Goal: Task Accomplishment & Management: Use online tool/utility

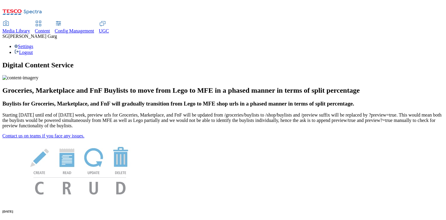
click at [50, 28] on span "Content" at bounding box center [42, 30] width 15 height 5
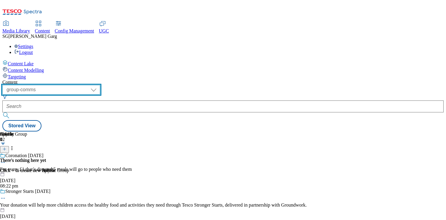
click at [95, 85] on select "dotcom-cz dotcom-hu dotcom-sk fnf-uk ghs-roi ghs-uk group-comms ighs-cz ighs-hu…" at bounding box center [51, 90] width 98 height 10
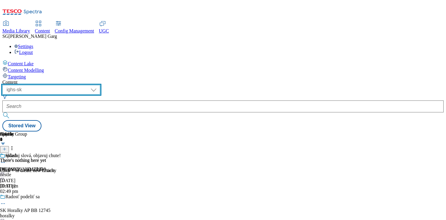
click at [100, 85] on select "dotcom-cz dotcom-hu dotcom-sk fnf-uk ghs-roi ghs-uk group-comms ighs-cz ighs-hu…" at bounding box center [51, 90] width 98 height 10
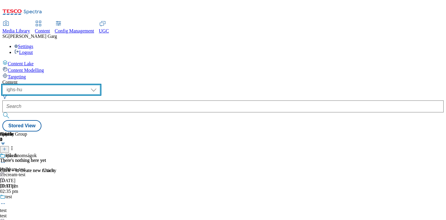
scroll to position [0, 83]
click at [100, 85] on select "dotcom-cz dotcom-hu dotcom-sk fnf-uk ghs-roi ghs-uk group-comms ighs-cz ighs-hu…" at bounding box center [51, 90] width 98 height 10
select select "ighs-cz"
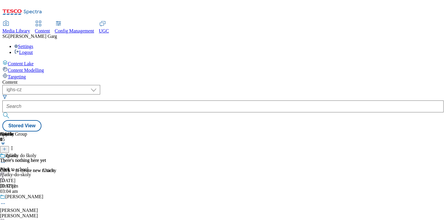
click at [6, 160] on icon at bounding box center [3, 163] width 6 height 6
click at [25, 173] on span "Edit" at bounding box center [21, 175] width 7 height 4
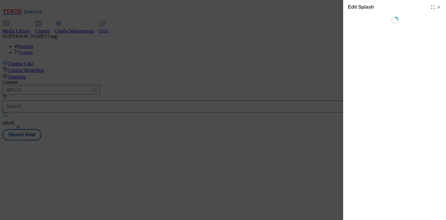
select select "Spring"
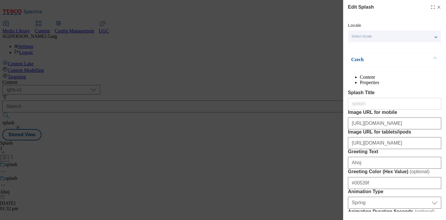
click at [439, 6] on icon "Modal" at bounding box center [439, 7] width 5 height 5
select select "Spring"
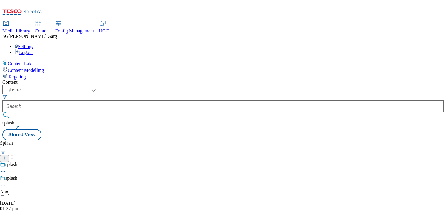
click at [21, 126] on button "button" at bounding box center [19, 128] width 6 height 4
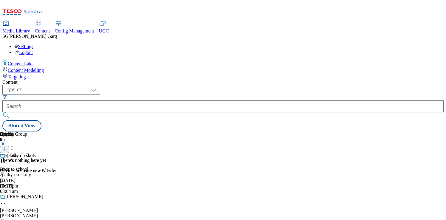
scroll to position [0, 83]
click at [6, 160] on icon at bounding box center [3, 163] width 6 height 6
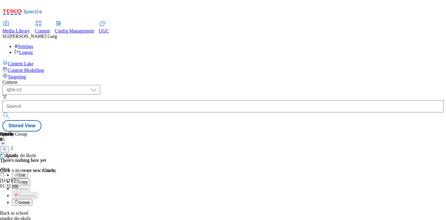
click at [28, 171] on button "Edit" at bounding box center [20, 174] width 16 height 7
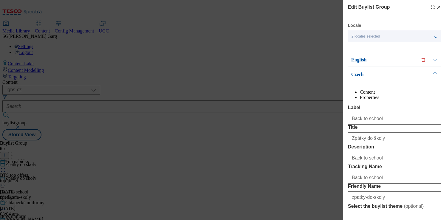
click at [440, 5] on icon "Modal" at bounding box center [439, 7] width 5 height 5
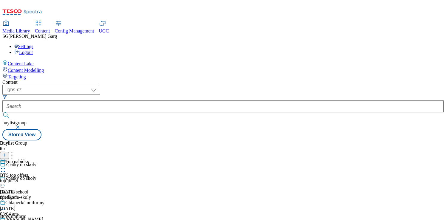
click at [4, 185] on circle at bounding box center [3, 185] width 1 height 1
click at [28, 194] on button "Edit" at bounding box center [20, 197] width 16 height 7
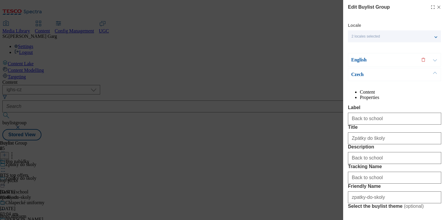
click at [400, 61] on p "English" at bounding box center [382, 60] width 63 height 6
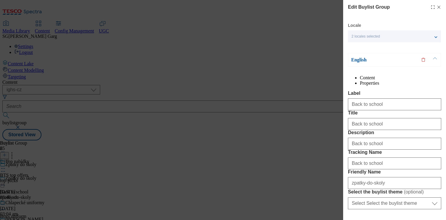
click at [400, 61] on p "English" at bounding box center [382, 60] width 63 height 6
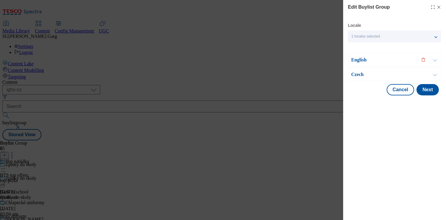
click at [438, 7] on icon "Modal" at bounding box center [439, 7] width 5 height 5
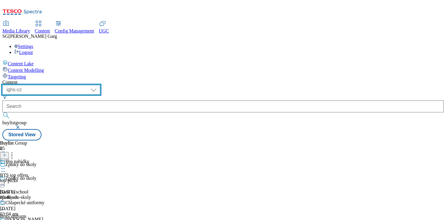
click at [100, 85] on select "dotcom-cz dotcom-hu dotcom-sk fnf-uk ghs-roi ghs-uk group-comms ighs-cz ighs-hu…" at bounding box center [51, 90] width 98 height 10
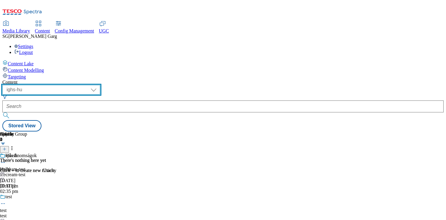
scroll to position [0, 42]
click at [100, 85] on select "dotcom-cz dotcom-hu dotcom-sk fnf-uk ghs-roi ghs-uk group-comms ighs-cz ighs-hu…" at bounding box center [51, 90] width 98 height 10
select select "ighs-sk"
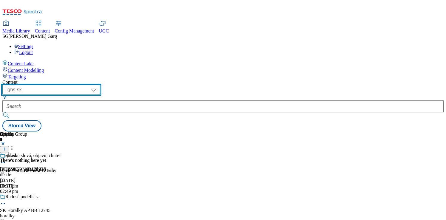
scroll to position [0, 83]
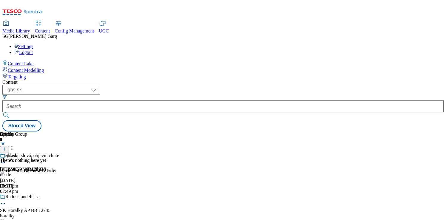
click at [6, 160] on icon at bounding box center [3, 163] width 6 height 6
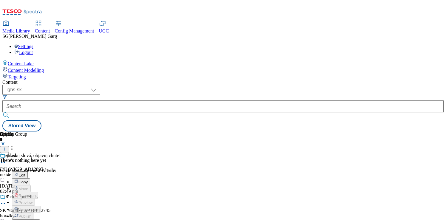
click at [25, 173] on span "Edit" at bounding box center [21, 175] width 7 height 4
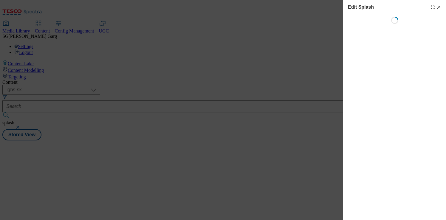
select select "Spring"
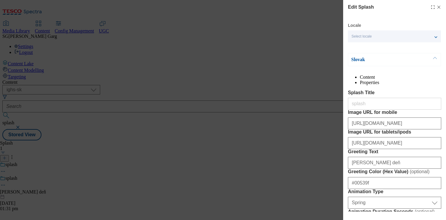
click at [439, 6] on icon "Modal" at bounding box center [439, 7] width 5 height 5
select select "Spring"
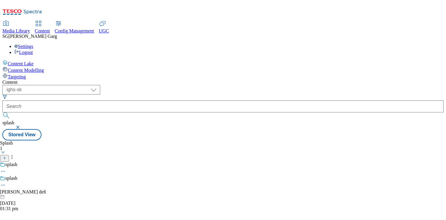
click at [21, 126] on button "button" at bounding box center [19, 128] width 6 height 4
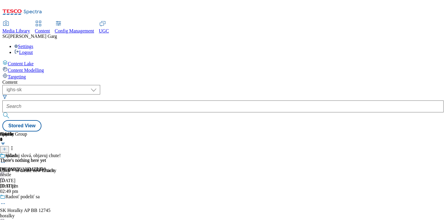
click at [111, 160] on div at bounding box center [55, 163] width 111 height 7
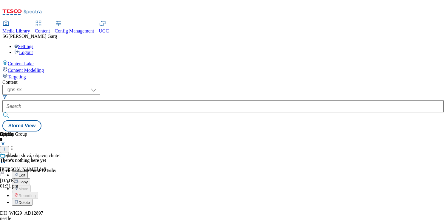
click at [25, 173] on span "Edit" at bounding box center [21, 175] width 7 height 4
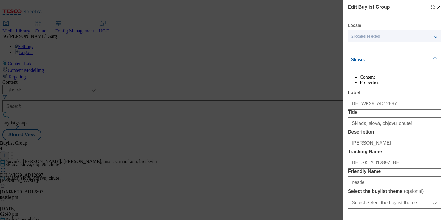
click at [436, 57] on button "Modal" at bounding box center [434, 59] width 11 height 13
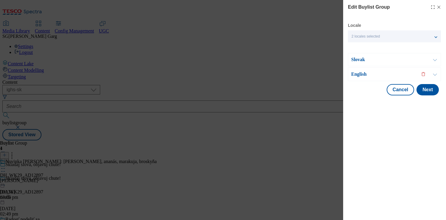
click at [439, 7] on line "Modal" at bounding box center [439, 7] width 3 height 3
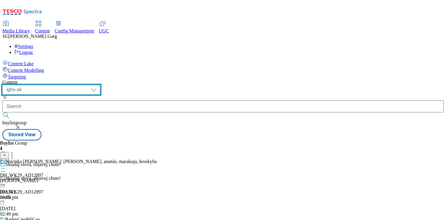
click at [100, 85] on select "dotcom-cz dotcom-hu dotcom-sk fnf-uk ghs-roi ghs-uk group-comms ighs-cz ighs-hu…" at bounding box center [51, 90] width 98 height 10
select select "ighs-cz"
